Goal: Task Accomplishment & Management: Use online tool/utility

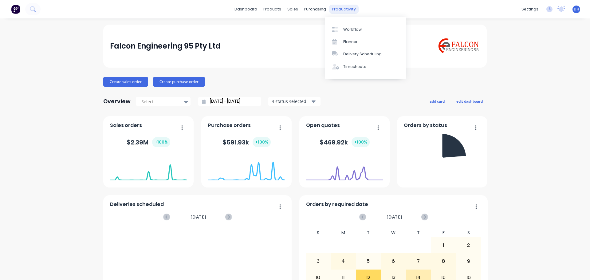
click at [342, 10] on div "productivity" at bounding box center [344, 9] width 30 height 9
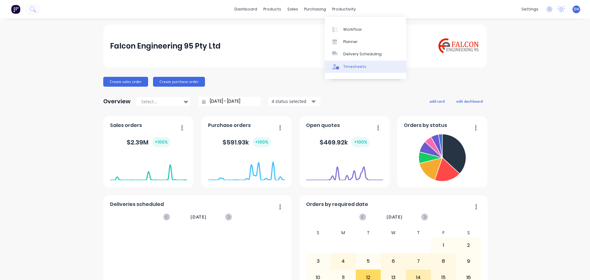
click at [355, 65] on div "Timesheets" at bounding box center [354, 67] width 23 height 6
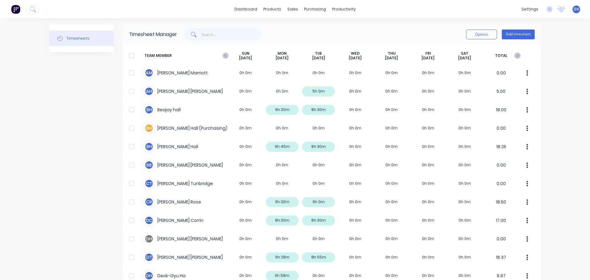
click at [129, 56] on div at bounding box center [131, 55] width 12 height 12
click at [476, 37] on button "Options" at bounding box center [481, 34] width 31 height 10
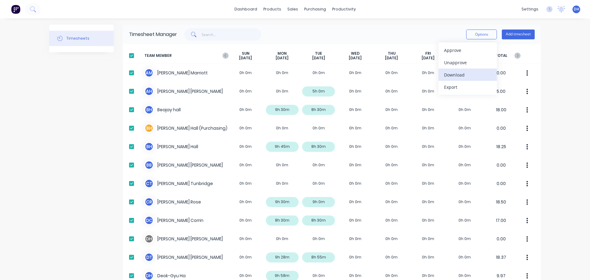
click at [454, 74] on div "Download" at bounding box center [467, 74] width 47 height 9
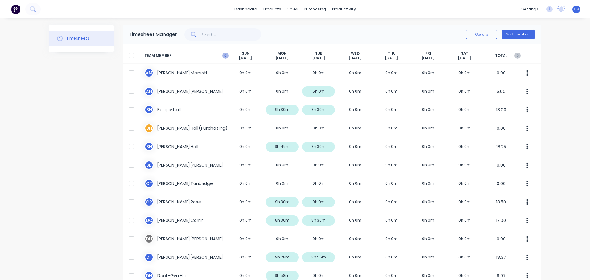
click at [225, 57] on icon at bounding box center [225, 56] width 6 height 6
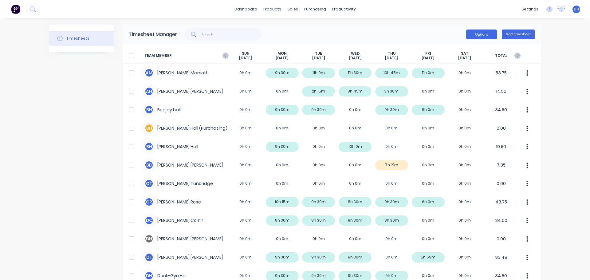
click at [479, 35] on button "Options" at bounding box center [481, 34] width 31 height 10
click at [132, 56] on div at bounding box center [131, 55] width 12 height 12
click at [476, 36] on button "Options" at bounding box center [481, 34] width 31 height 10
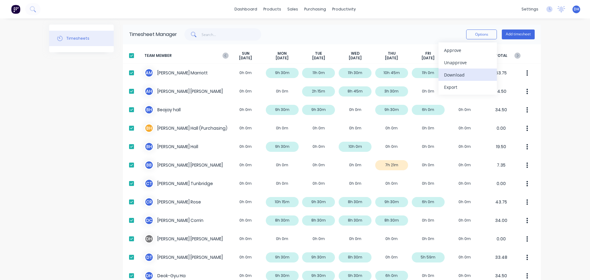
click at [452, 79] on div "Download" at bounding box center [467, 74] width 47 height 9
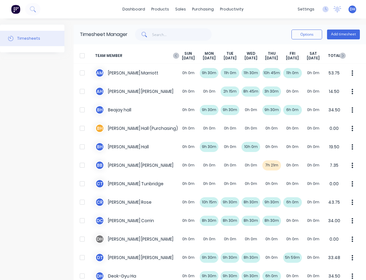
click at [5, 10] on div at bounding box center [20, 9] width 41 height 12
